Goal: Obtain resource: Download file/media

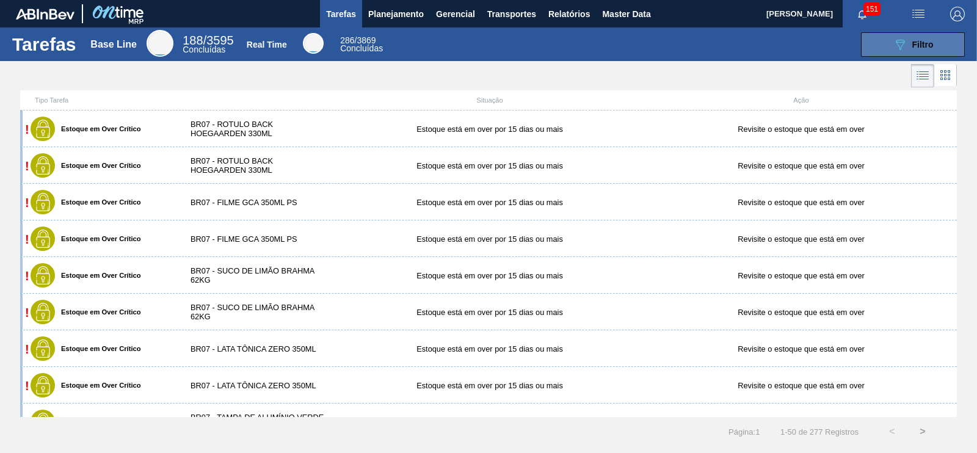
click at [914, 50] on div "089F7B8B-B2A5-4AFE-B5C0-19BA573D28AC Filtro" at bounding box center [913, 44] width 41 height 15
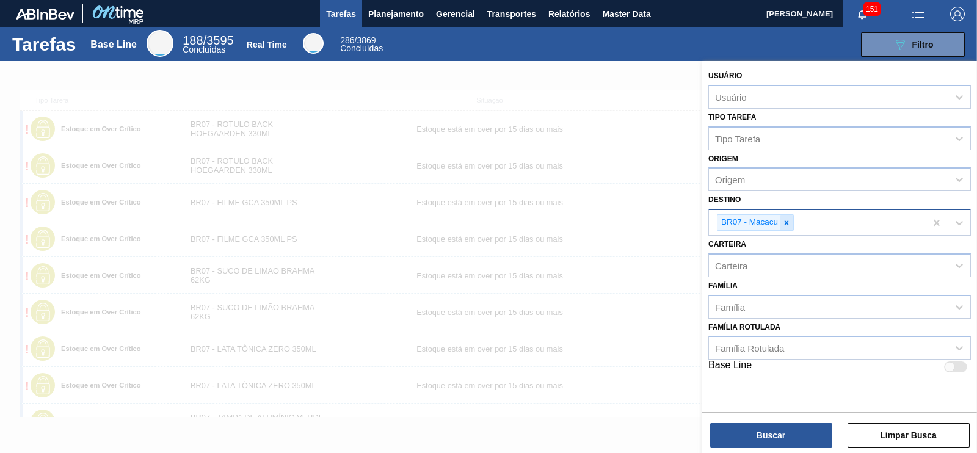
click at [783, 223] on icon at bounding box center [786, 223] width 9 height 9
type input "cama"
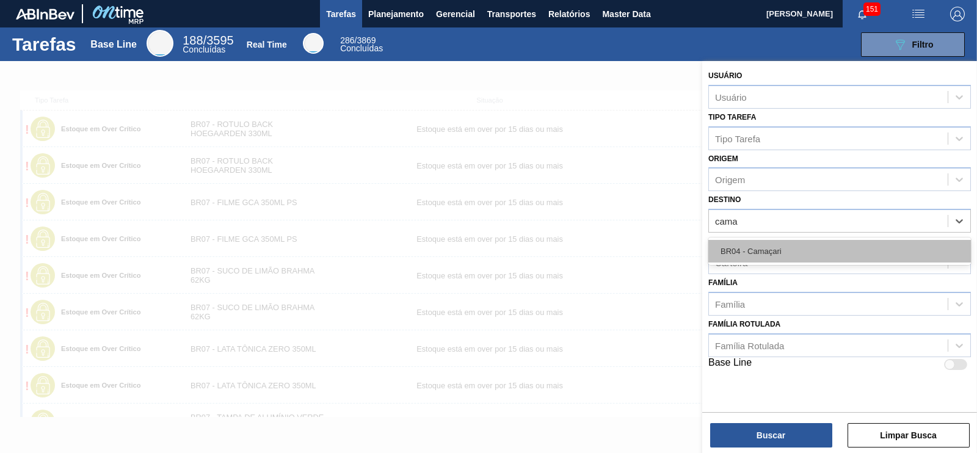
click at [764, 244] on div "BR04 - Camaçari" at bounding box center [839, 251] width 263 height 23
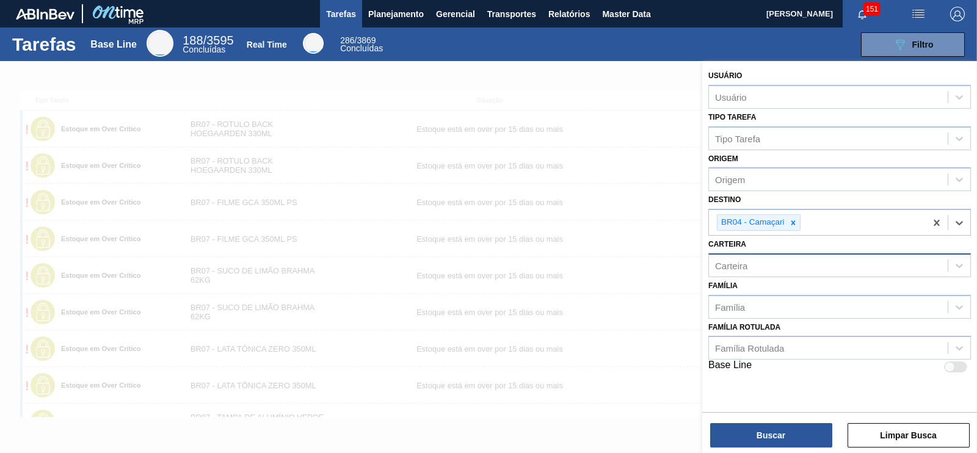
click at [766, 256] on div "Carteira" at bounding box center [828, 265] width 239 height 18
type input "xaro"
click at [769, 291] on div "Xarope" at bounding box center [839, 296] width 263 height 23
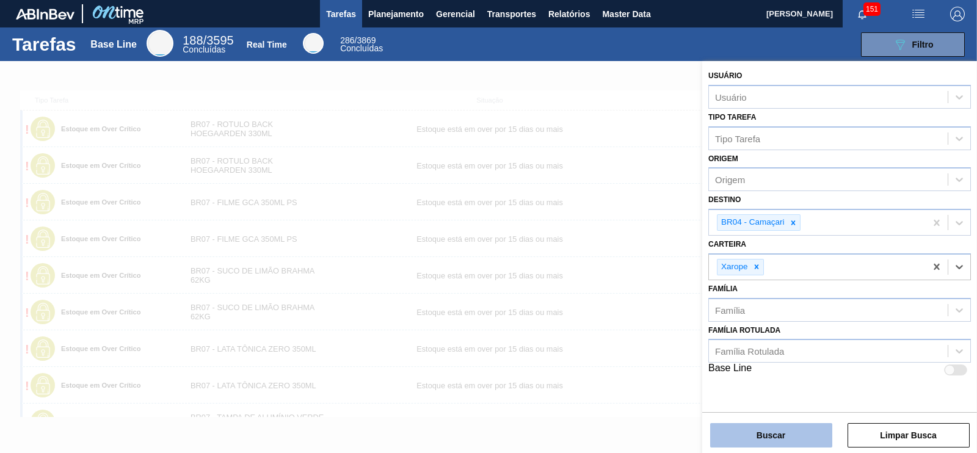
click at [807, 426] on button "Buscar" at bounding box center [771, 435] width 122 height 24
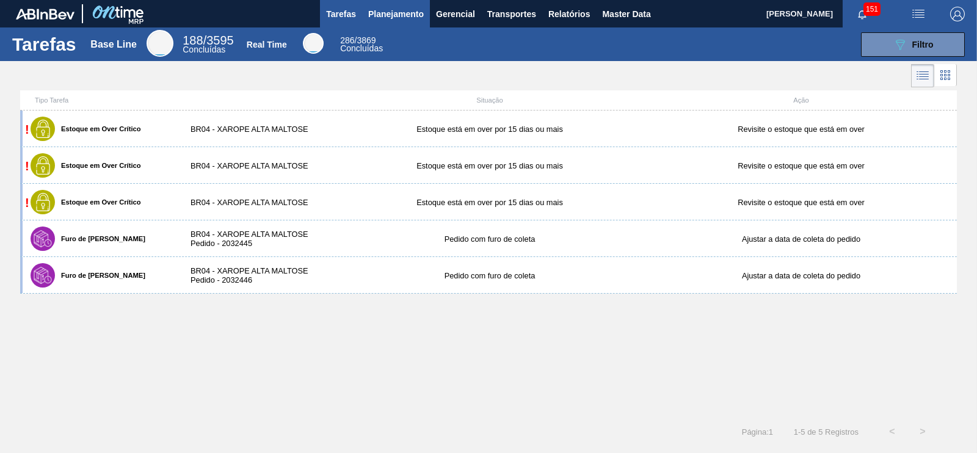
click at [405, 14] on span "Planejamento" at bounding box center [396, 14] width 56 height 15
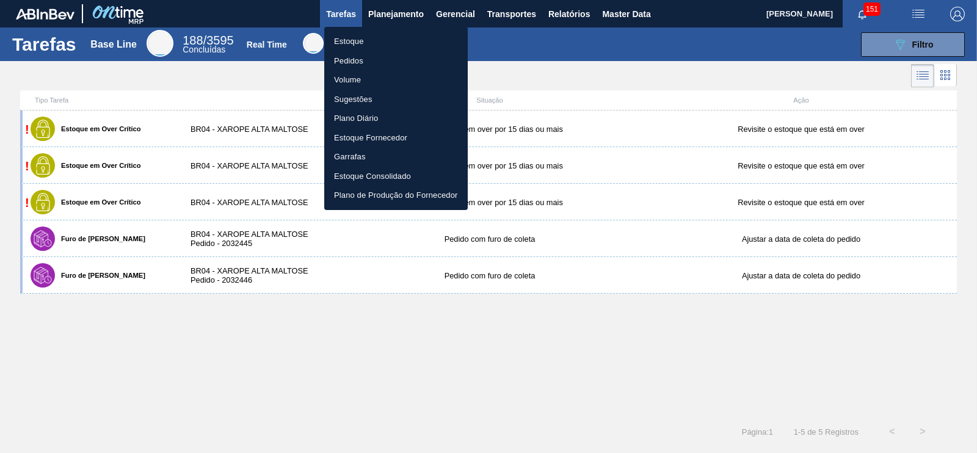
drag, startPoint x: 352, startPoint y: 46, endPoint x: 366, endPoint y: 45, distance: 14.1
click at [352, 45] on li "Estoque" at bounding box center [395, 42] width 143 height 20
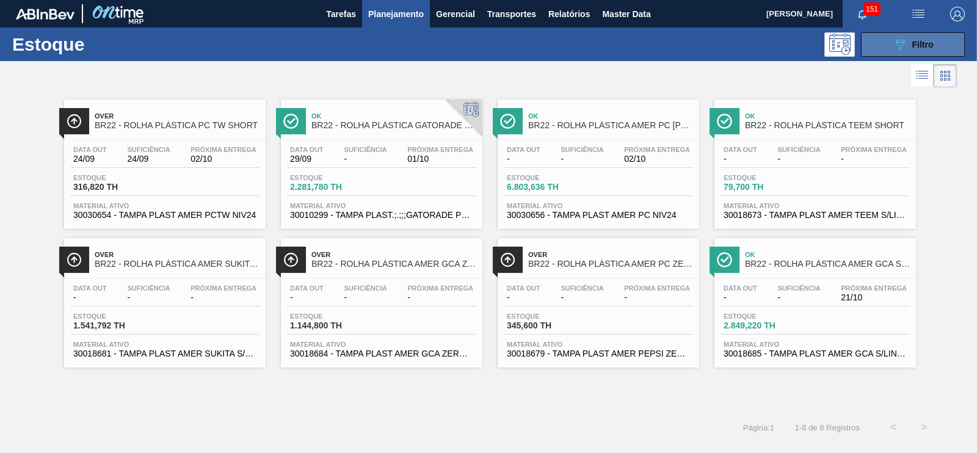
click at [896, 35] on button "089F7B8B-B2A5-4AFE-B5C0-19BA573D28AC Filtro" at bounding box center [913, 44] width 104 height 24
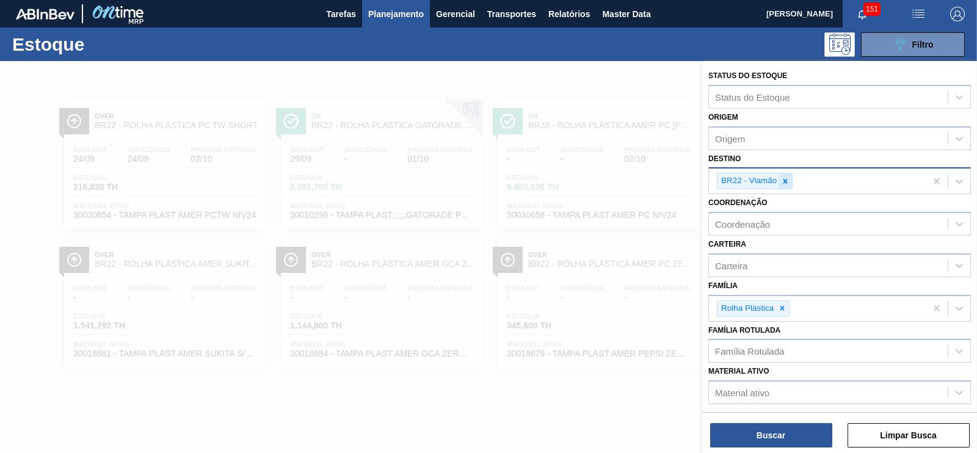
click at [787, 183] on icon at bounding box center [785, 181] width 9 height 9
type input "c"
click at [761, 184] on div "Destino" at bounding box center [828, 180] width 239 height 18
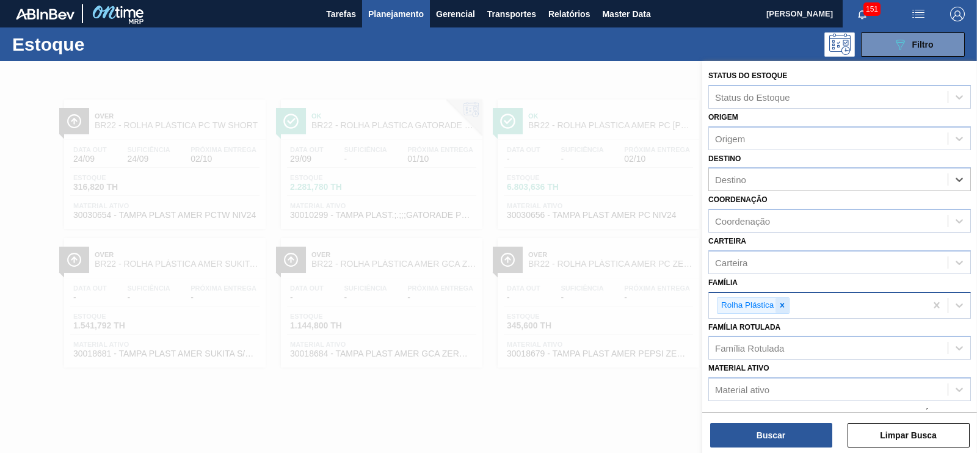
click at [784, 301] on icon at bounding box center [782, 305] width 9 height 9
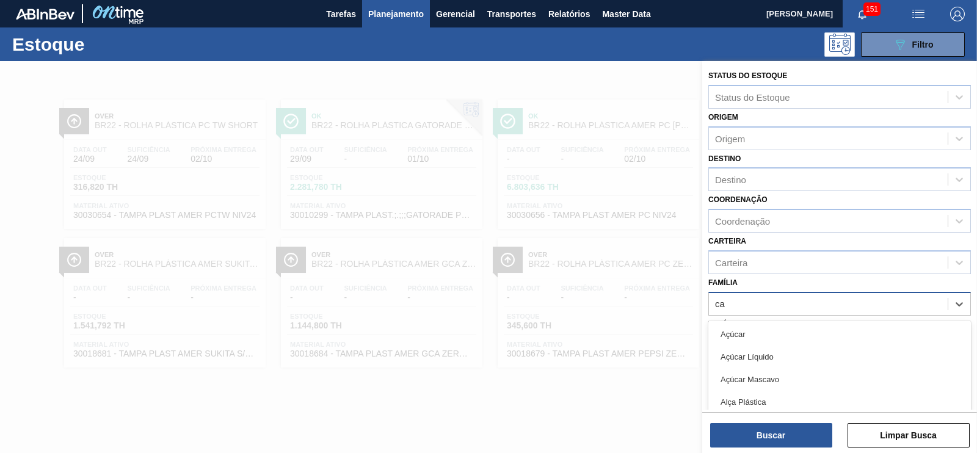
type input "c"
type input "xaro"
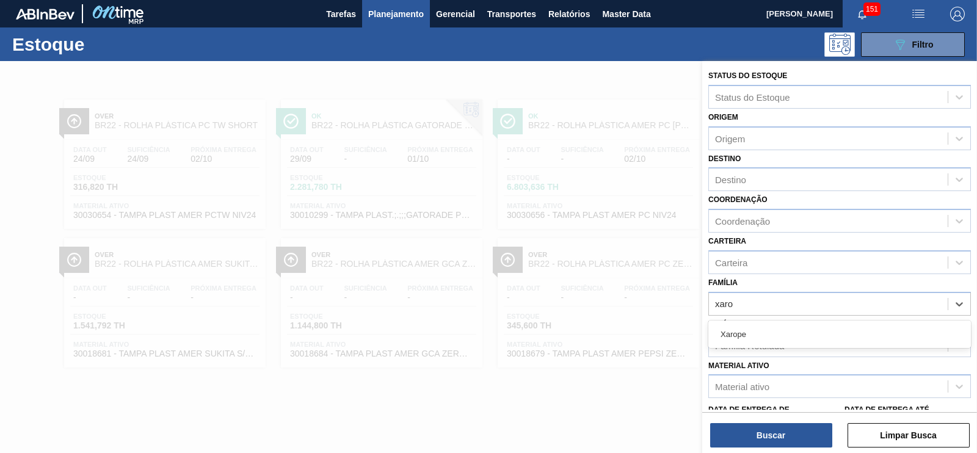
click at [761, 329] on div "Xarope" at bounding box center [839, 334] width 263 height 23
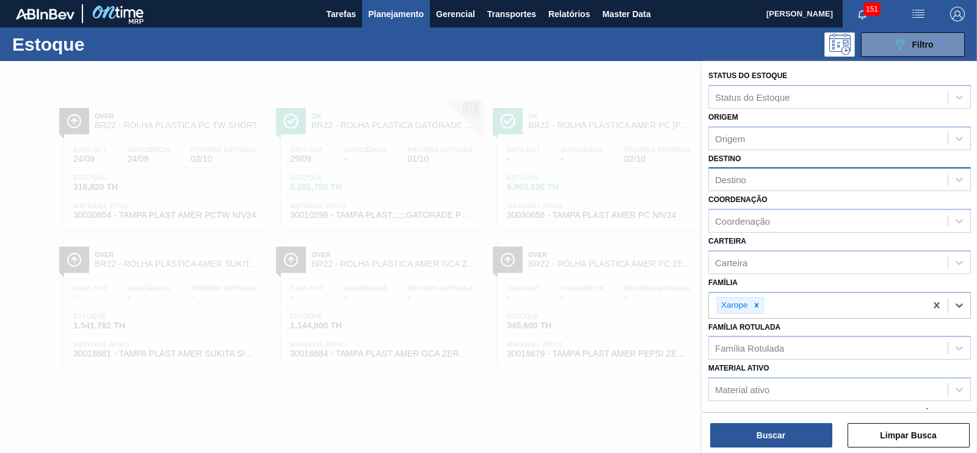
click at [741, 177] on div "Destino" at bounding box center [730, 180] width 31 height 10
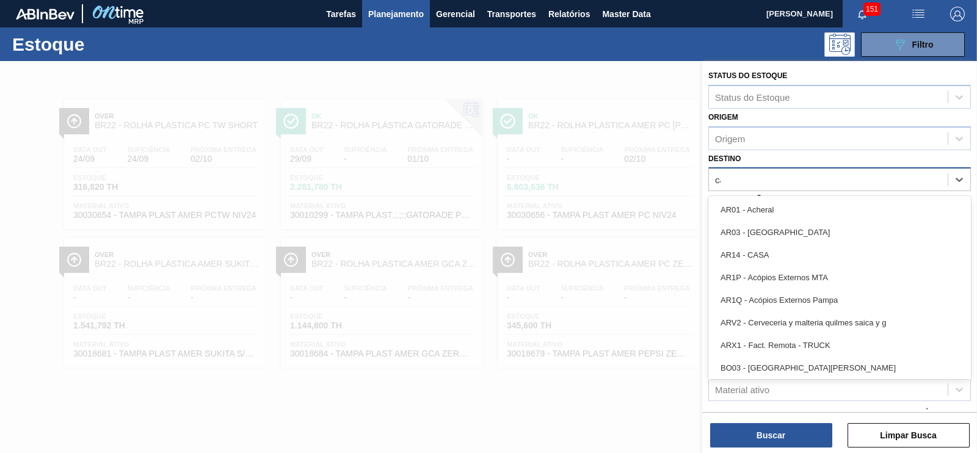
type input "c"
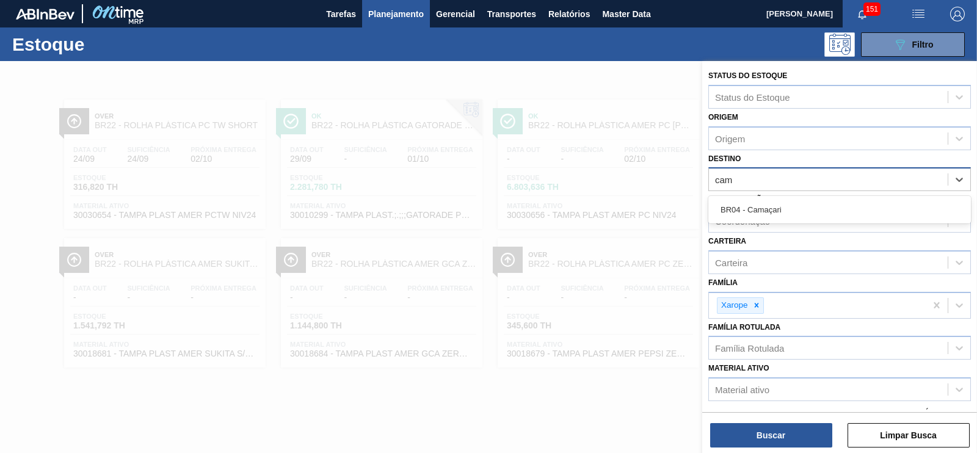
type input "cama"
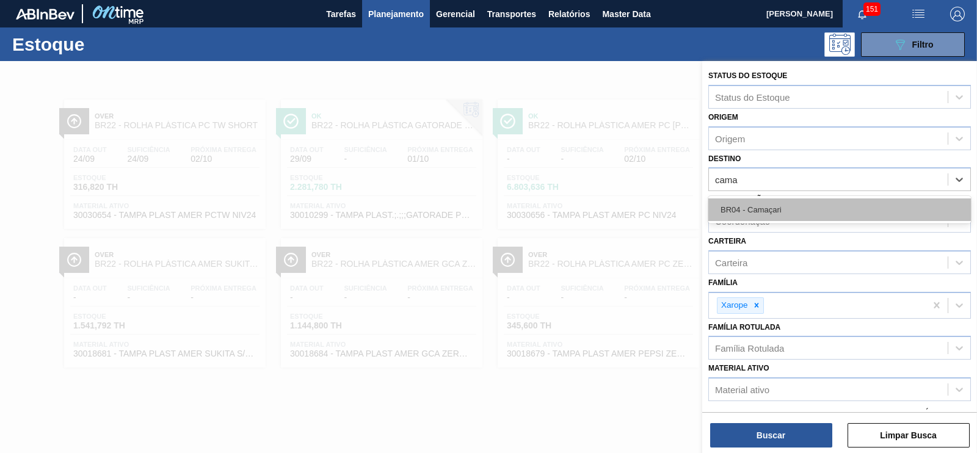
click at [741, 209] on div "BR04 - Camaçari" at bounding box center [839, 209] width 263 height 23
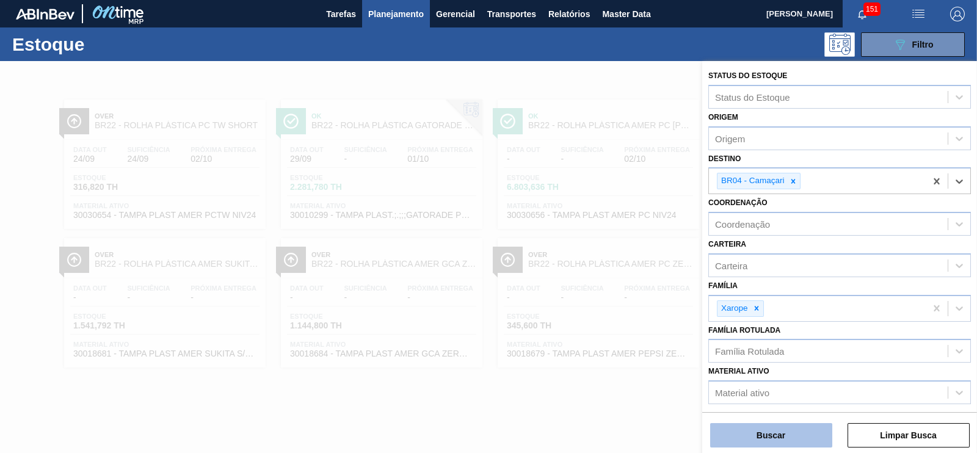
click at [766, 432] on button "Buscar" at bounding box center [771, 435] width 122 height 24
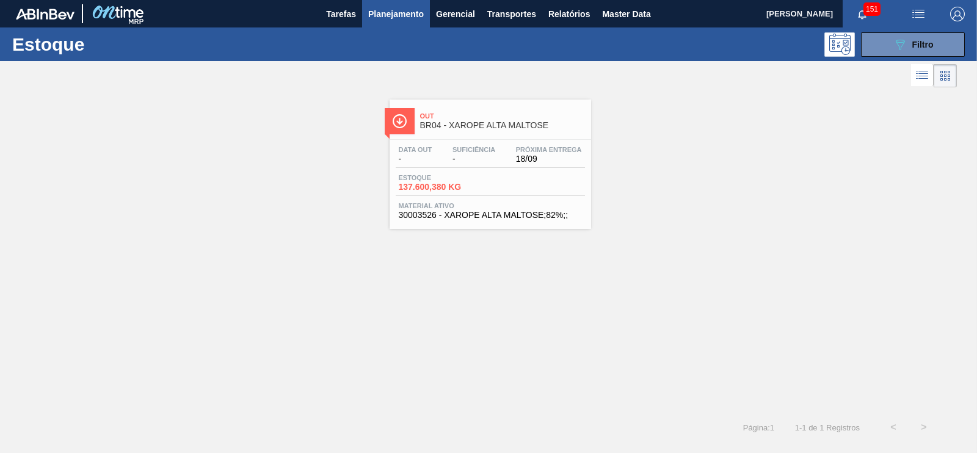
click at [493, 208] on span "Material ativo" at bounding box center [490, 205] width 183 height 7
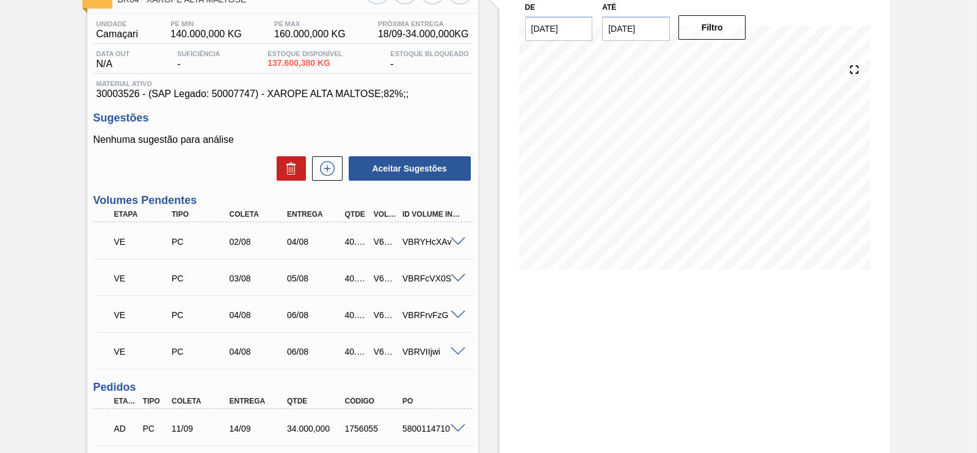
scroll to position [111, 0]
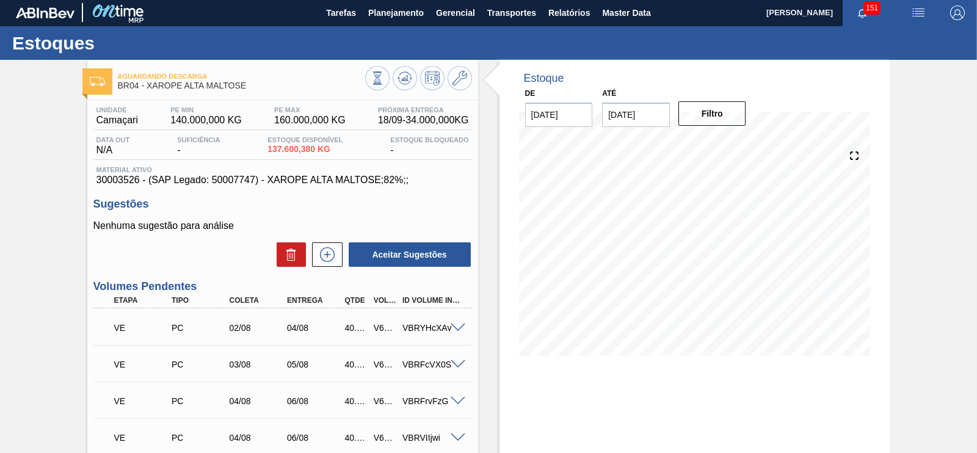
scroll to position [0, 0]
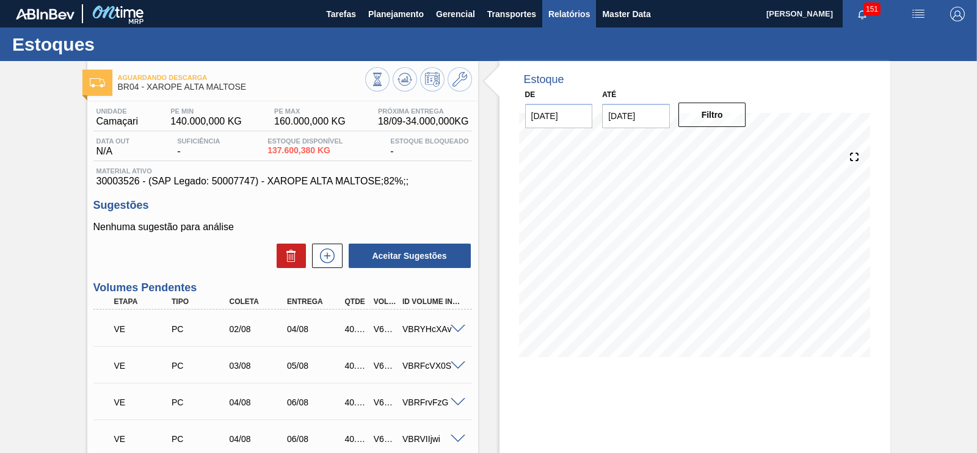
click at [575, 12] on span "Relatórios" at bounding box center [569, 14] width 42 height 15
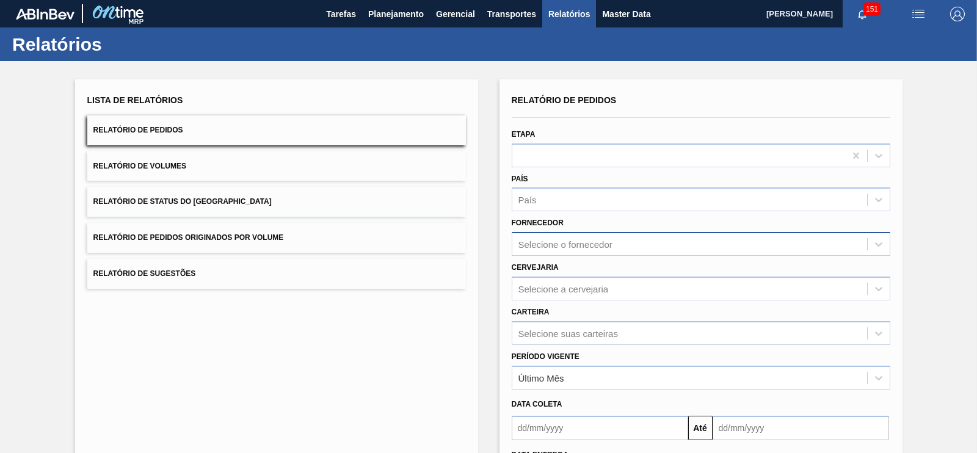
click at [558, 246] on div "Selecione o fornecedor" at bounding box center [565, 244] width 94 height 10
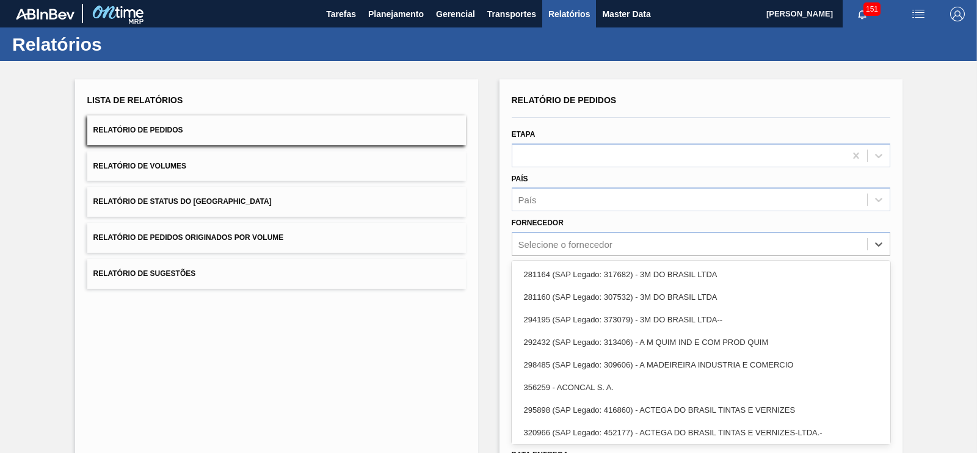
click at [266, 238] on span "Relatório de Pedidos Originados por Volume" at bounding box center [188, 237] width 191 height 9
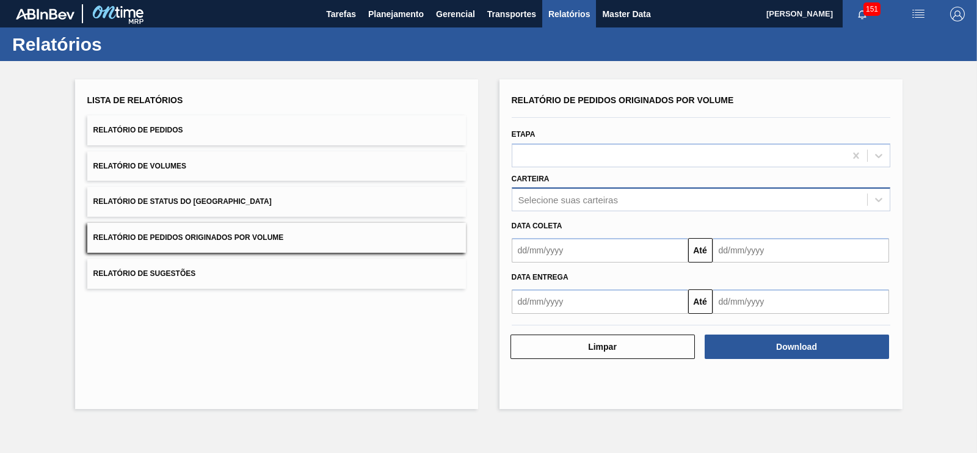
click at [546, 192] on div "Selecione suas carteiras" at bounding box center [689, 200] width 355 height 18
type input "xaro"
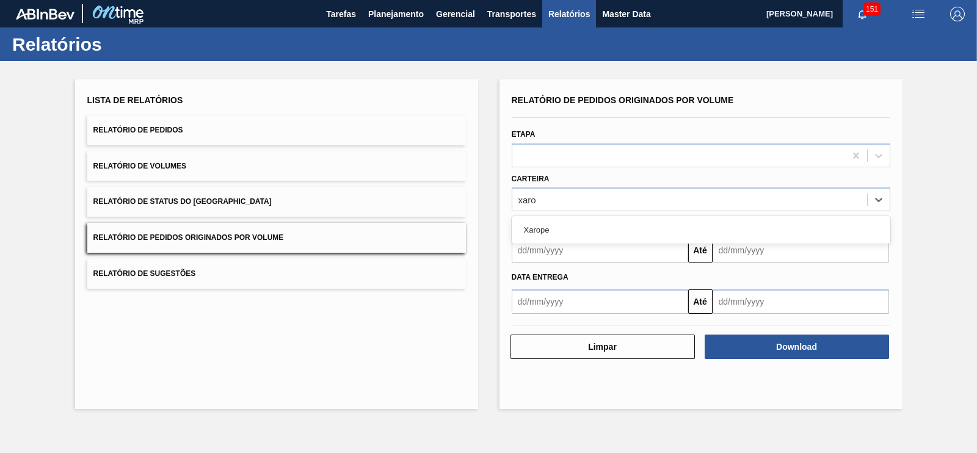
drag, startPoint x: 537, startPoint y: 230, endPoint x: 536, endPoint y: 218, distance: 11.7
click at [537, 229] on div "Xarope" at bounding box center [701, 230] width 379 height 23
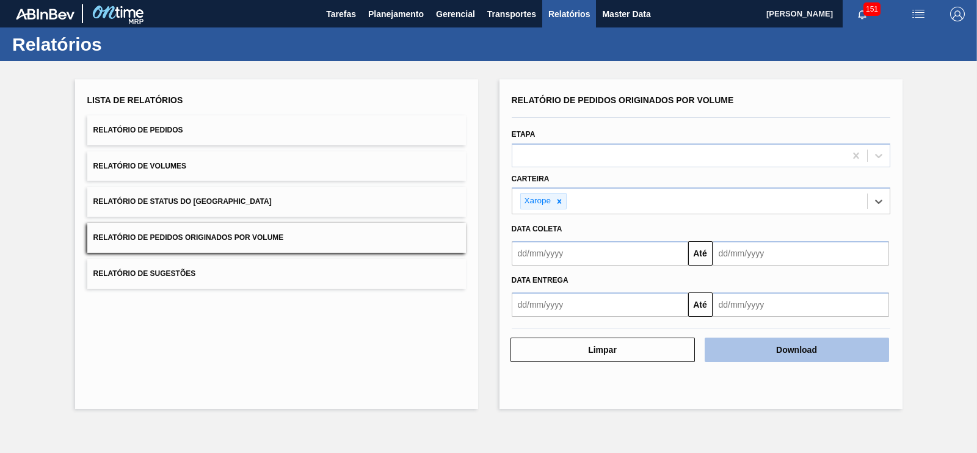
click at [781, 351] on button "Download" at bounding box center [797, 350] width 184 height 24
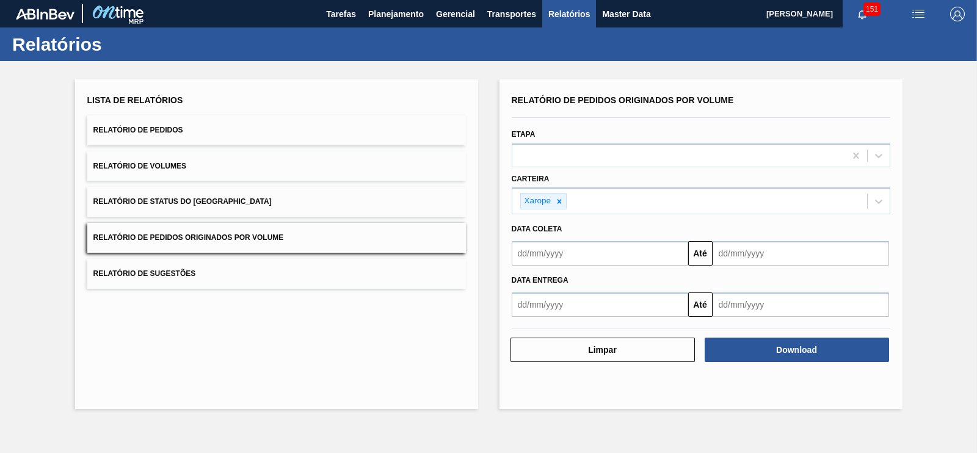
click at [548, 260] on input "text" at bounding box center [600, 253] width 176 height 24
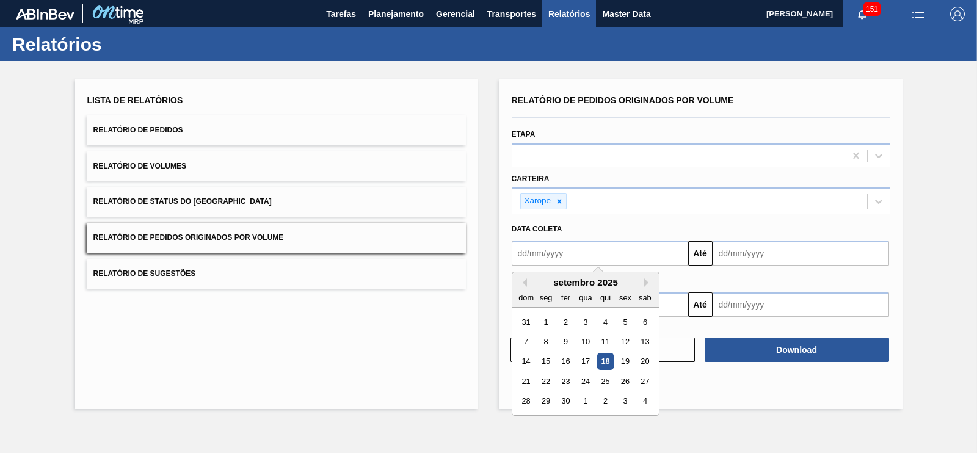
click at [550, 325] on div "1" at bounding box center [545, 322] width 16 height 16
type input "[DATE]"
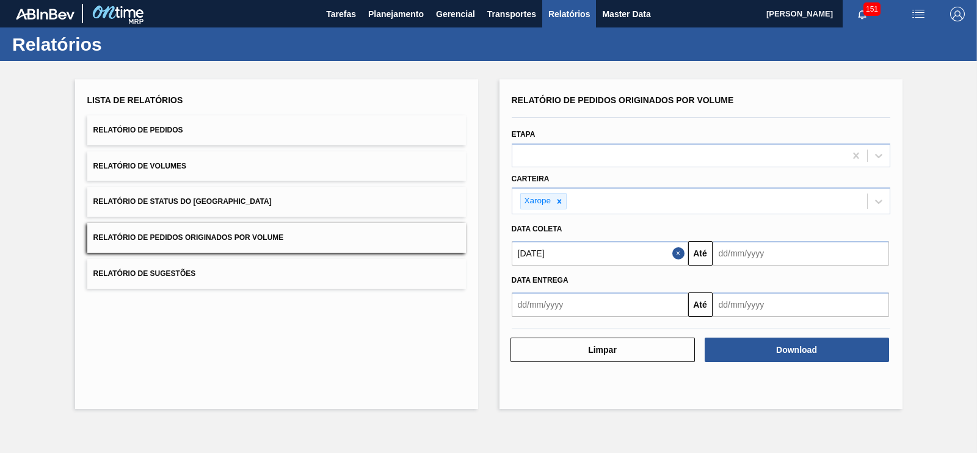
click at [802, 248] on input "text" at bounding box center [801, 253] width 176 height 24
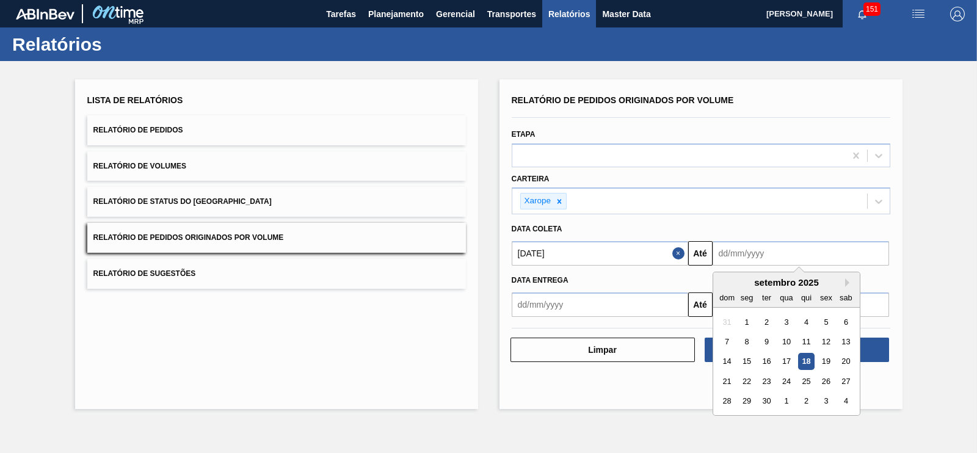
click at [766, 397] on div "30" at bounding box center [766, 401] width 16 height 16
type input "[DATE]"
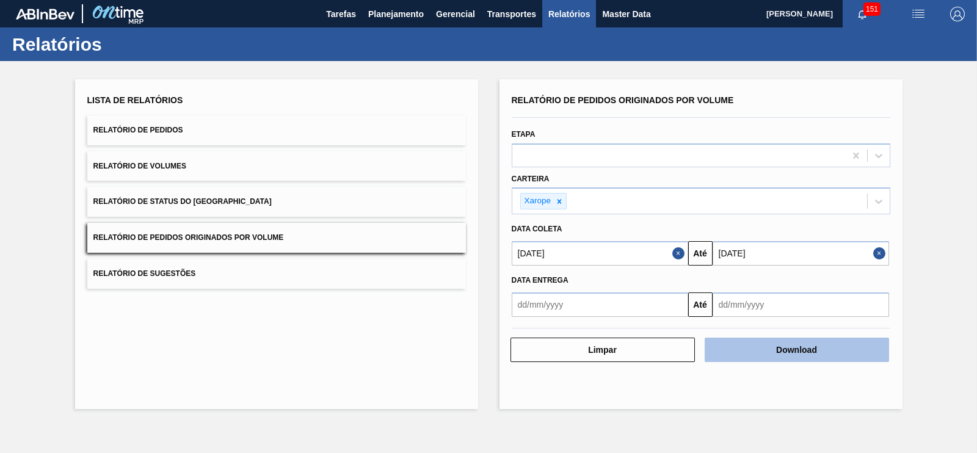
click at [782, 353] on button "Download" at bounding box center [797, 350] width 184 height 24
